Goal: Task Accomplishment & Management: Use online tool/utility

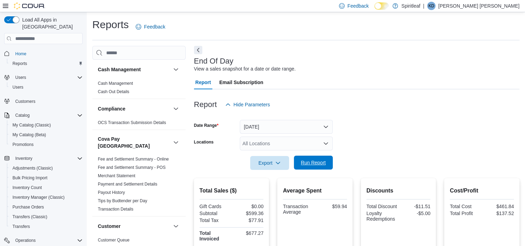
click at [315, 162] on span "Run Report" at bounding box center [313, 162] width 25 height 7
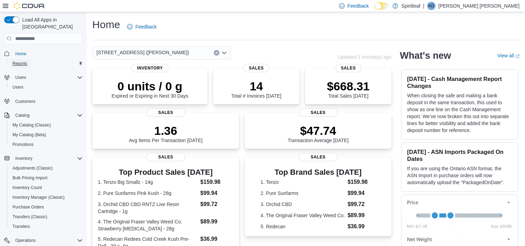
click at [20, 61] on span "Reports" at bounding box center [19, 64] width 15 height 6
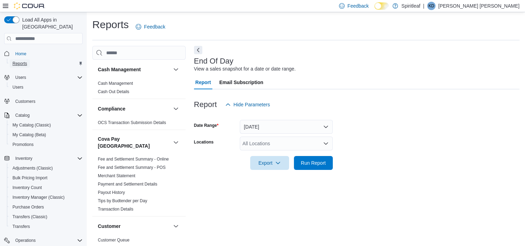
scroll to position [4, 0]
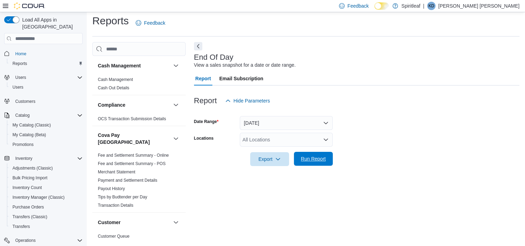
click at [307, 160] on span "Run Report" at bounding box center [313, 158] width 25 height 7
